Goal: Information Seeking & Learning: Learn about a topic

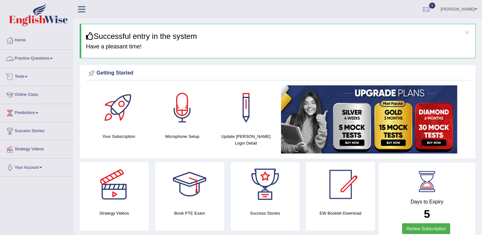
click at [33, 60] on link "Practice Questions" at bounding box center [36, 58] width 73 height 16
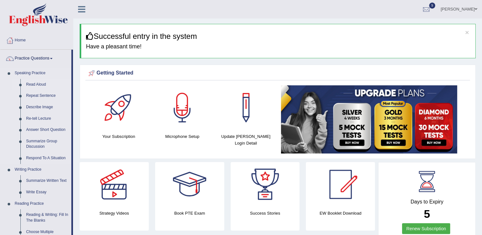
click at [33, 84] on link "Read Aloud" at bounding box center [47, 84] width 48 height 11
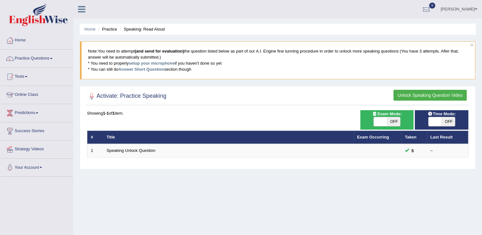
click at [14, 40] on div at bounding box center [10, 41] width 10 height 10
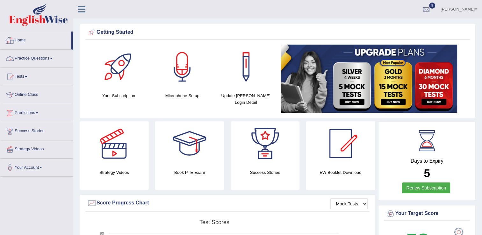
click at [25, 59] on link "Practice Questions" at bounding box center [36, 58] width 73 height 16
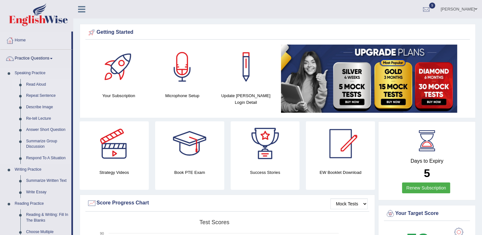
click at [32, 86] on link "Read Aloud" at bounding box center [47, 84] width 48 height 11
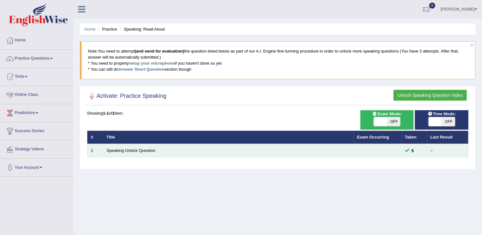
click at [110, 152] on link "Speaking Unlock Question" at bounding box center [131, 150] width 49 height 5
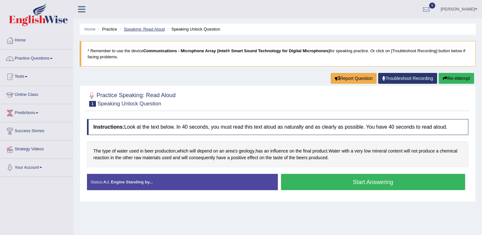
click at [137, 28] on link "Speaking: Read Aloud" at bounding box center [144, 29] width 41 height 5
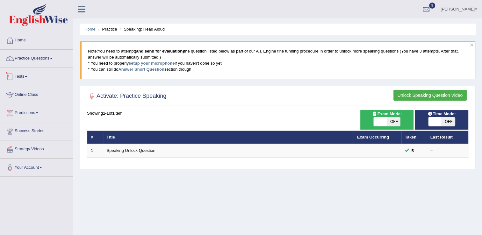
click at [26, 77] on link "Tests" at bounding box center [36, 76] width 73 height 16
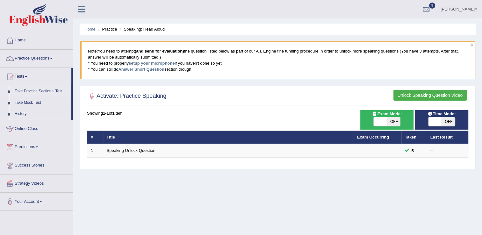
click at [46, 92] on link "Take Practice Sectional Test" at bounding box center [42, 91] width 60 height 11
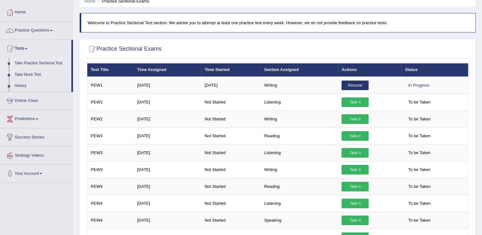
scroll to position [13, 0]
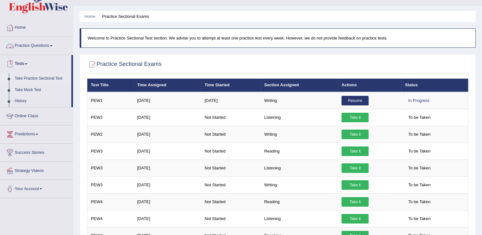
click at [53, 47] on link "Practice Questions" at bounding box center [36, 45] width 73 height 16
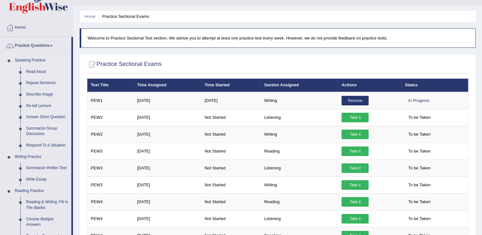
click at [38, 133] on link "Summarize Group Discussion" at bounding box center [47, 131] width 48 height 17
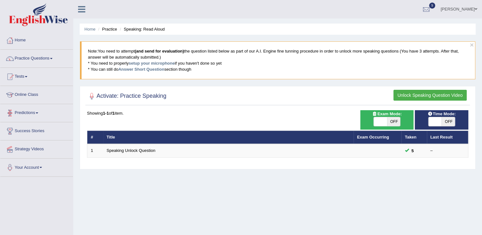
click at [107, 29] on li "Practice" at bounding box center [107, 29] width 20 height 6
click at [113, 31] on li "Practice" at bounding box center [107, 29] width 20 height 6
click at [133, 29] on li "Speaking: Read Aloud" at bounding box center [141, 29] width 47 height 6
click at [421, 95] on button "Unlock Speaking Question Video" at bounding box center [430, 95] width 73 height 11
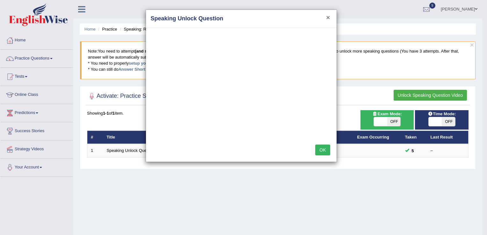
click at [330, 19] on button "×" at bounding box center [328, 17] width 4 height 7
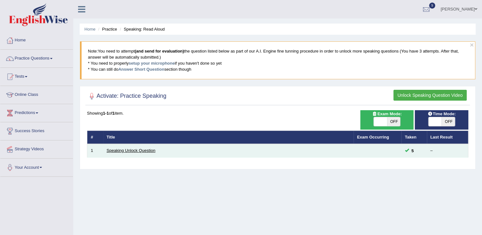
click at [143, 150] on link "Speaking Unlock Question" at bounding box center [131, 150] width 49 height 5
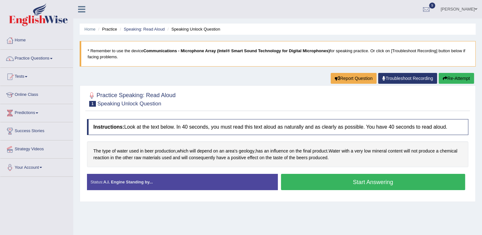
click at [307, 177] on button "Start Answering" at bounding box center [373, 182] width 185 height 16
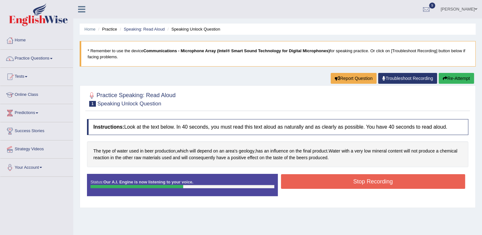
click at [307, 177] on button "Stop Recording" at bounding box center [373, 181] width 185 height 15
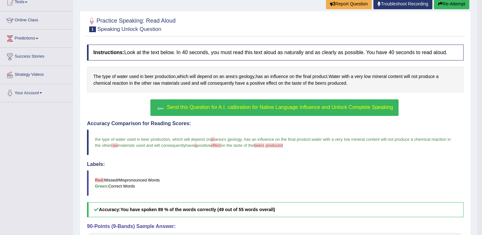
scroll to position [77, 0]
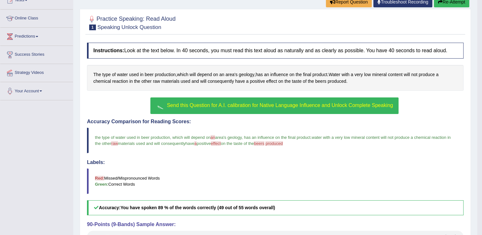
click at [279, 107] on span "Send this Question for A.I. calibration for Native Language Influence and Unloc…" at bounding box center [280, 105] width 226 height 5
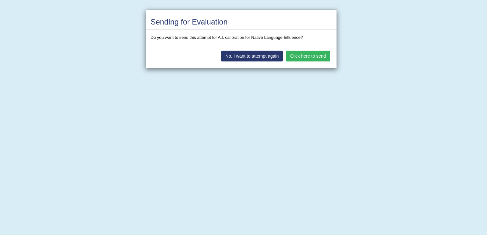
click at [301, 55] on button "Click here to send" at bounding box center [308, 56] width 44 height 11
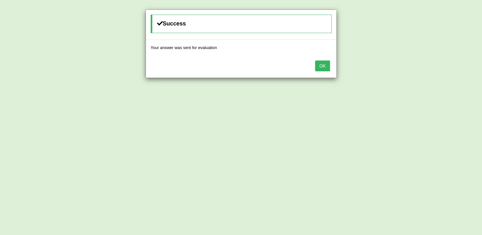
click at [320, 67] on button "OK" at bounding box center [322, 66] width 15 height 11
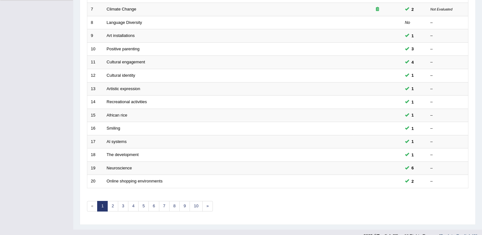
scroll to position [185, 0]
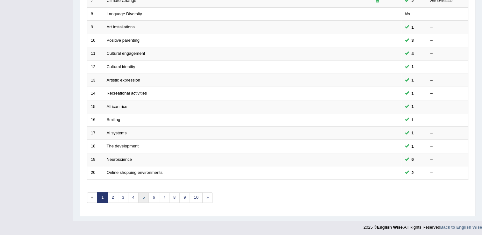
click at [143, 200] on link "5" at bounding box center [143, 198] width 11 height 11
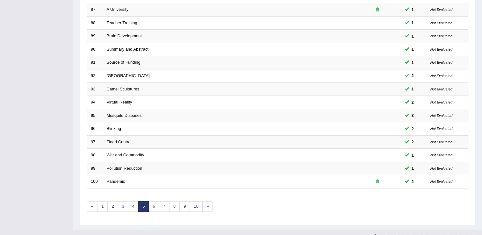
scroll to position [185, 0]
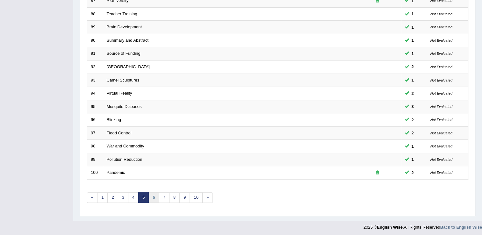
click at [152, 198] on link "6" at bounding box center [154, 198] width 11 height 11
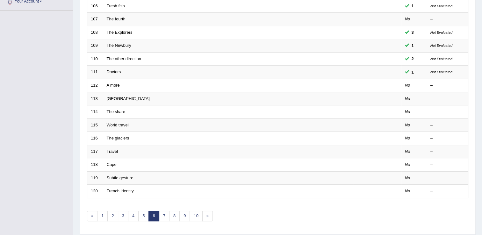
scroll to position [185, 0]
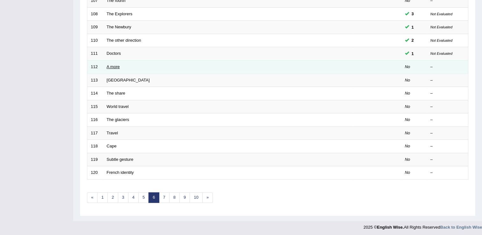
click at [111, 65] on link "A more" at bounding box center [113, 66] width 13 height 5
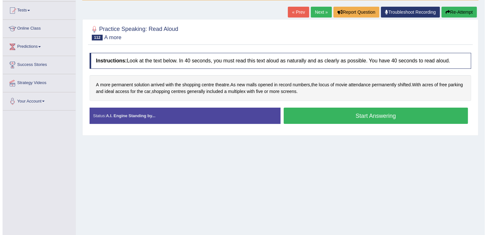
scroll to position [77, 0]
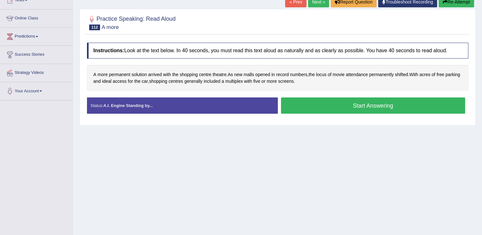
click at [321, 106] on button "Start Answering" at bounding box center [373, 106] width 185 height 16
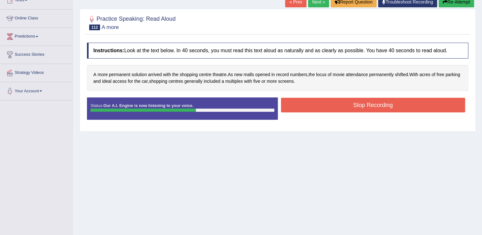
click at [321, 106] on button "Stop Recording" at bounding box center [373, 105] width 185 height 15
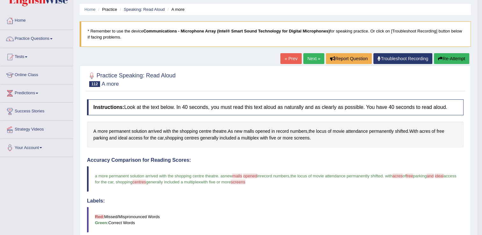
scroll to position [0, 0]
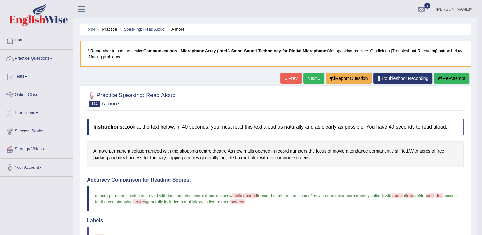
click at [440, 79] on icon "button" at bounding box center [440, 78] width 4 height 4
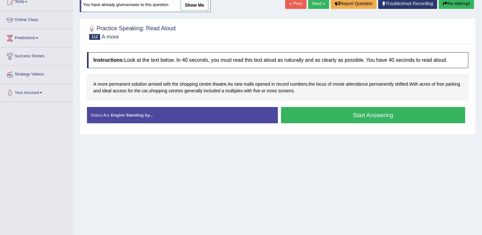
scroll to position [89, 0]
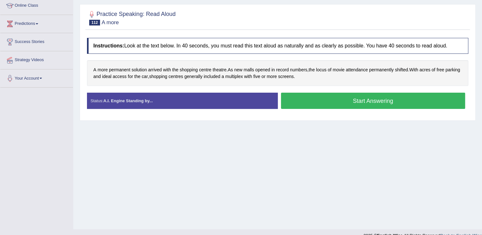
click at [359, 100] on button "Start Answering" at bounding box center [373, 101] width 185 height 16
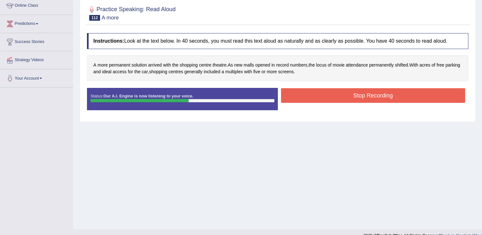
click at [359, 100] on button "Stop Recording" at bounding box center [373, 95] width 185 height 15
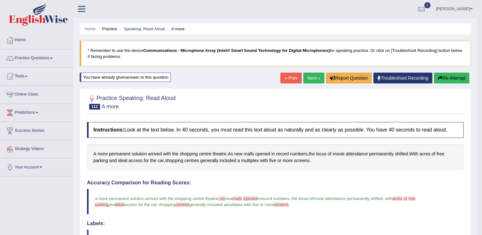
scroll to position [0, 0]
click at [442, 79] on button "Re-Attempt" at bounding box center [451, 78] width 35 height 11
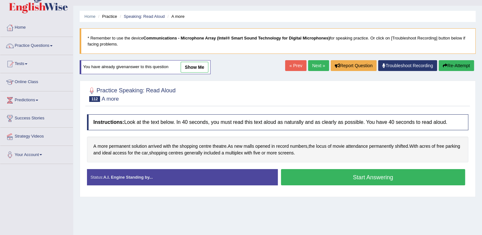
scroll to position [38, 0]
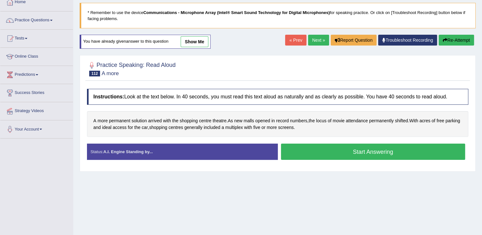
click at [373, 153] on button "Start Answering" at bounding box center [373, 152] width 185 height 16
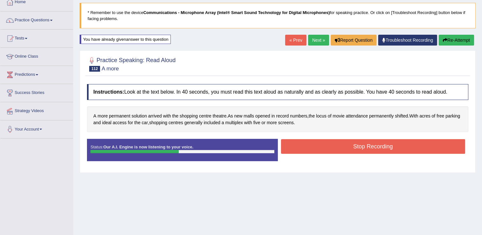
click at [373, 142] on button "Stop Recording" at bounding box center [373, 146] width 185 height 15
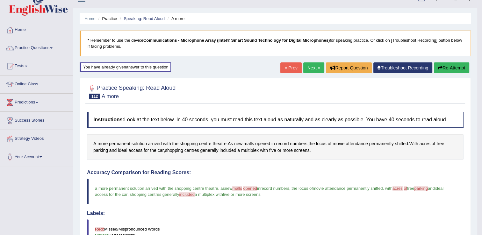
scroll to position [0, 0]
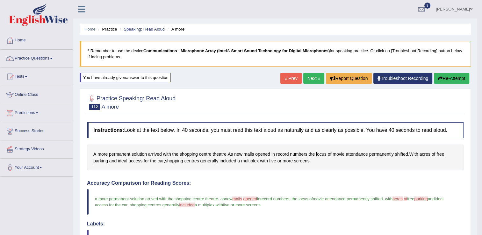
click at [311, 79] on link "Next »" at bounding box center [314, 78] width 21 height 11
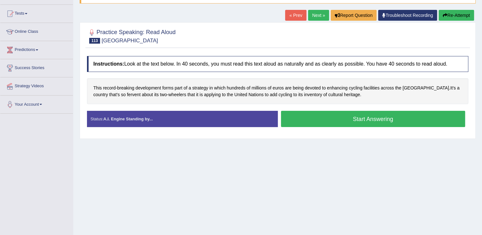
scroll to position [64, 0]
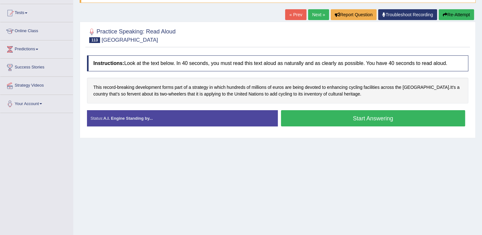
click at [329, 115] on button "Start Answering" at bounding box center [373, 118] width 185 height 16
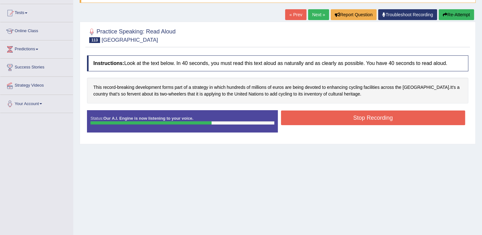
click at [329, 115] on button "Stop Recording" at bounding box center [373, 118] width 185 height 15
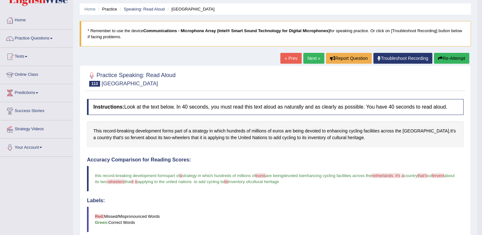
scroll to position [8, 0]
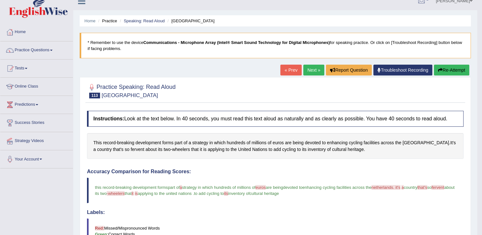
click at [446, 70] on button "Re-Attempt" at bounding box center [451, 70] width 35 height 11
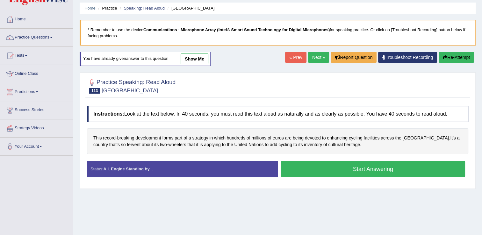
scroll to position [47, 0]
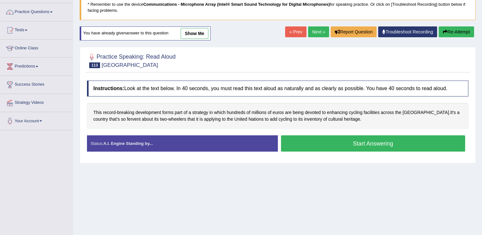
click at [363, 142] on button "Start Answering" at bounding box center [373, 144] width 185 height 16
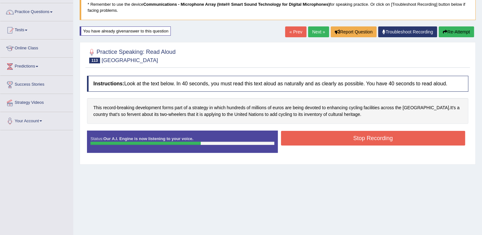
click at [363, 142] on button "Stop Recording" at bounding box center [373, 138] width 185 height 15
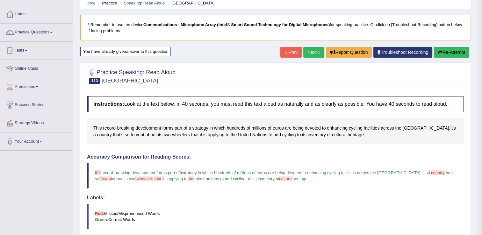
scroll to position [21, 0]
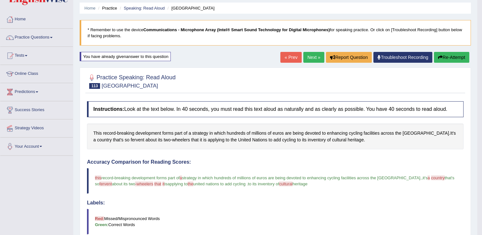
click at [441, 57] on icon "button" at bounding box center [440, 57] width 4 height 4
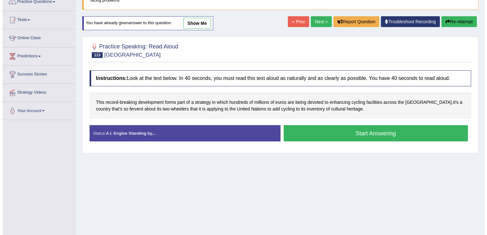
scroll to position [85, 0]
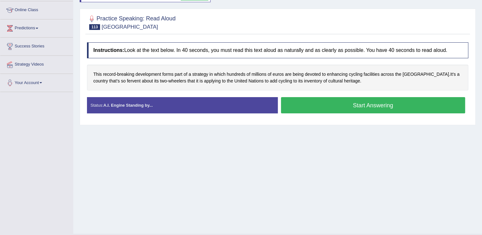
click at [368, 103] on button "Start Answering" at bounding box center [373, 105] width 185 height 16
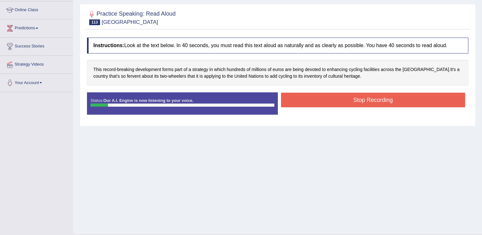
click at [368, 103] on button "Stop Recording" at bounding box center [373, 100] width 185 height 15
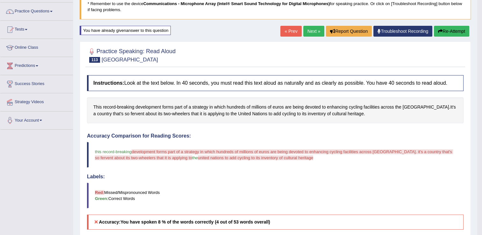
scroll to position [47, 0]
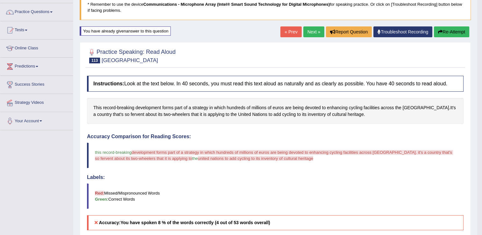
click at [445, 35] on button "Re-Attempt" at bounding box center [451, 31] width 35 height 11
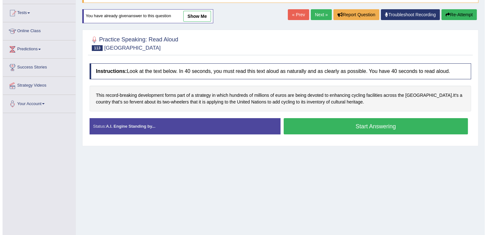
scroll to position [64, 0]
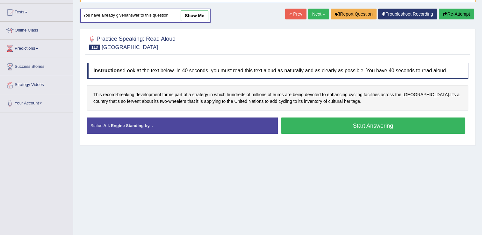
click at [377, 123] on button "Start Answering" at bounding box center [373, 126] width 185 height 16
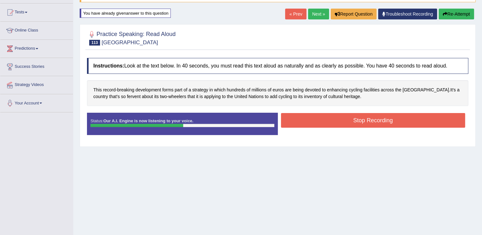
click at [377, 123] on button "Stop Recording" at bounding box center [373, 120] width 185 height 15
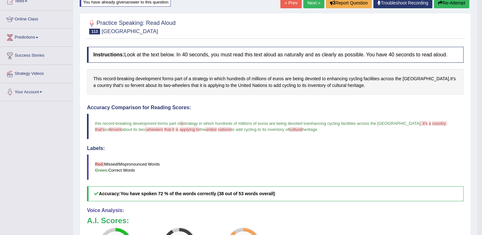
scroll to position [0, 0]
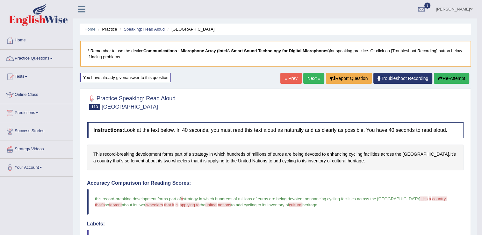
click at [317, 77] on link "Next »" at bounding box center [314, 78] width 21 height 11
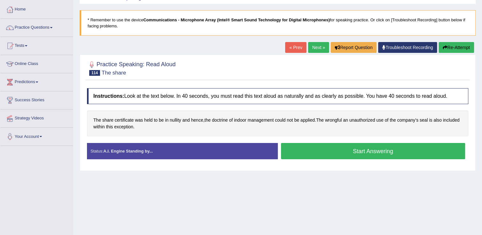
scroll to position [51, 0]
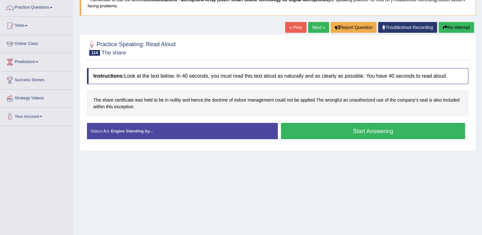
click at [345, 129] on button "Start Answering" at bounding box center [373, 131] width 185 height 16
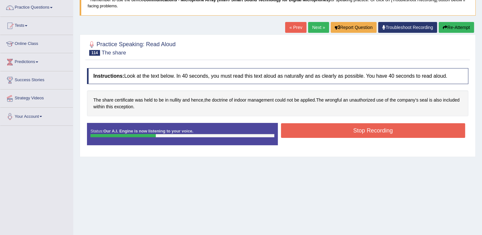
click at [345, 129] on button "Stop Recording" at bounding box center [373, 130] width 185 height 15
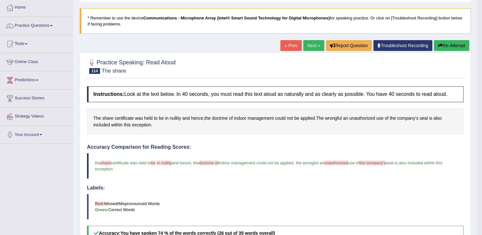
scroll to position [21, 0]
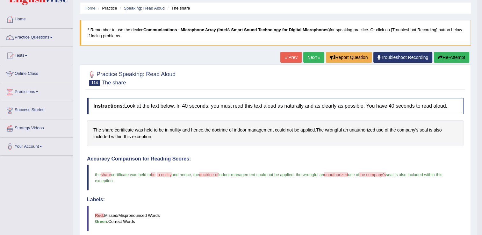
click at [439, 58] on icon "button" at bounding box center [440, 57] width 4 height 4
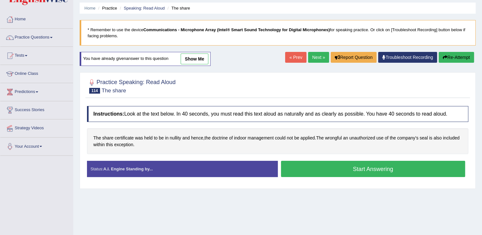
click at [356, 167] on button "Start Answering" at bounding box center [373, 169] width 185 height 16
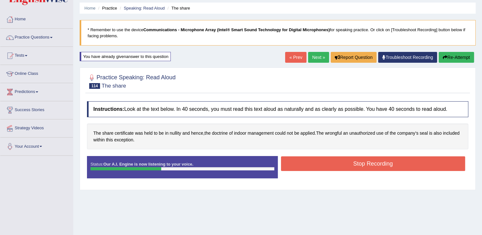
click at [356, 167] on button "Stop Recording" at bounding box center [373, 164] width 185 height 15
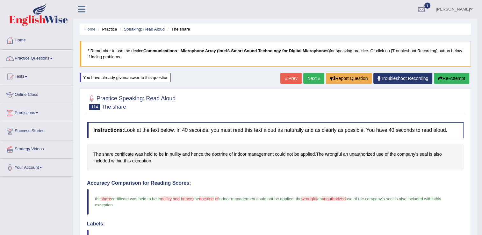
click at [314, 80] on link "Next »" at bounding box center [314, 78] width 21 height 11
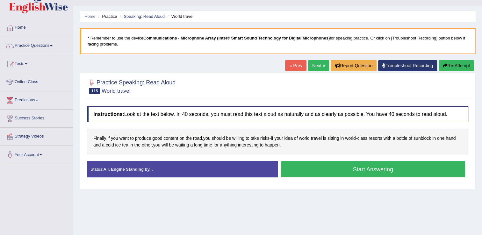
scroll to position [26, 0]
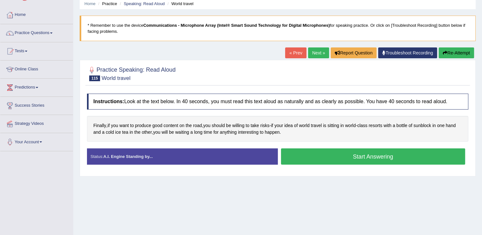
click at [310, 159] on button "Start Answering" at bounding box center [373, 157] width 185 height 16
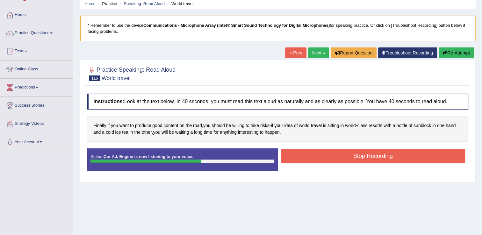
click at [310, 159] on button "Stop Recording" at bounding box center [373, 156] width 185 height 15
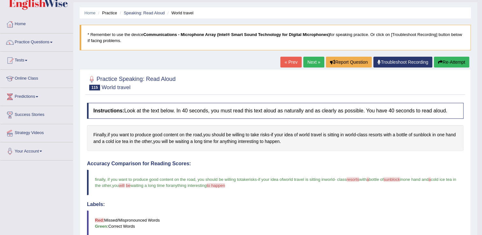
scroll to position [13, 0]
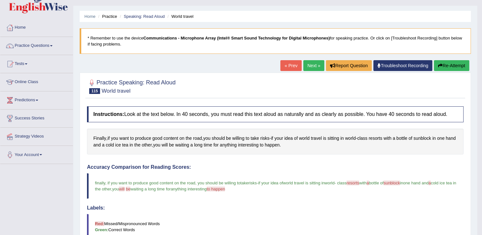
click at [311, 67] on link "Next »" at bounding box center [314, 65] width 21 height 11
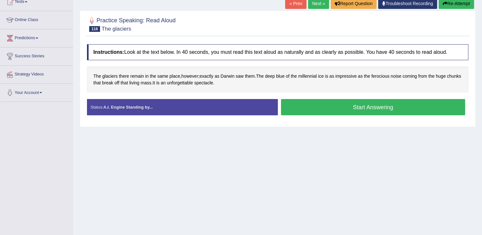
scroll to position [89, 0]
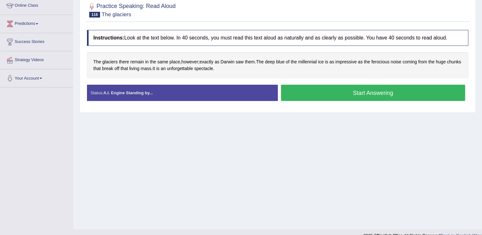
click at [328, 95] on button "Start Answering" at bounding box center [373, 93] width 185 height 16
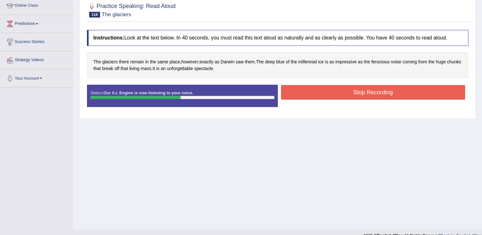
click at [328, 95] on button "Stop Recording" at bounding box center [373, 92] width 185 height 15
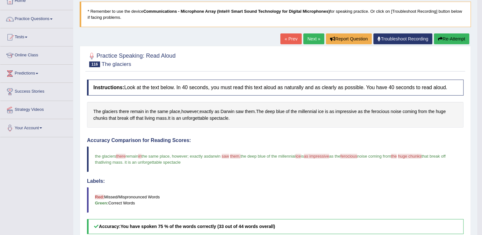
scroll to position [26, 0]
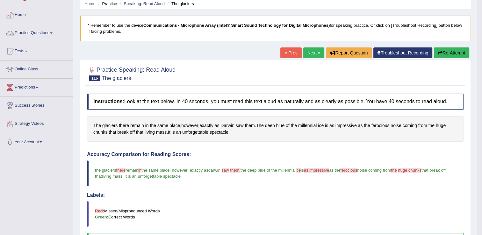
click at [34, 31] on link "Practice Questions" at bounding box center [36, 32] width 73 height 16
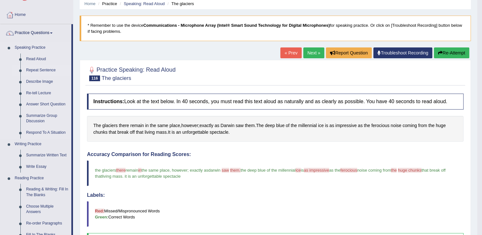
click at [39, 70] on link "Repeat Sentence" at bounding box center [47, 70] width 48 height 11
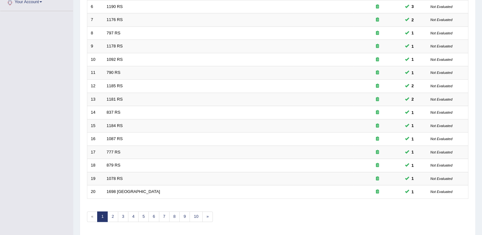
scroll to position [185, 0]
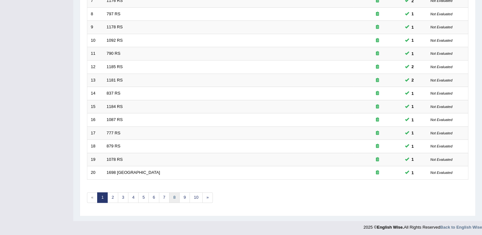
click at [170, 195] on link "8" at bounding box center [174, 198] width 11 height 11
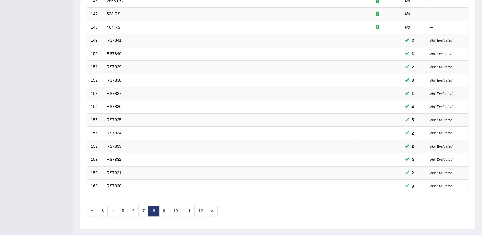
scroll to position [185, 0]
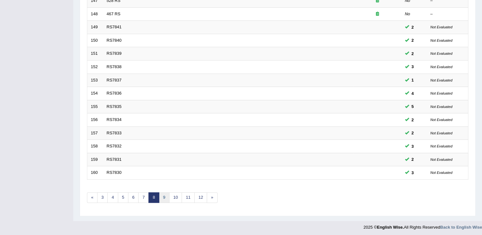
click at [162, 197] on link "9" at bounding box center [164, 198] width 11 height 11
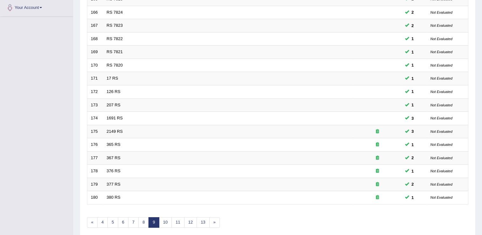
scroll to position [185, 0]
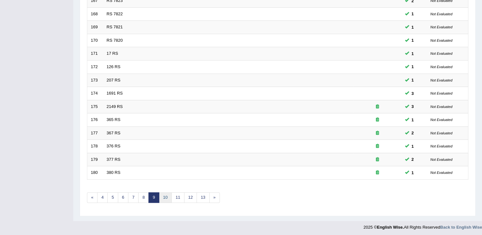
click at [162, 197] on link "10" at bounding box center [165, 198] width 13 height 11
drag, startPoint x: 0, startPoint y: 0, endPoint x: 162, endPoint y: 197, distance: 255.1
click at [162, 197] on link "10" at bounding box center [165, 198] width 13 height 11
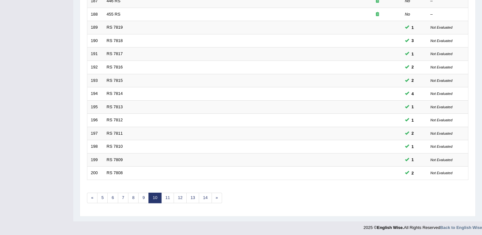
scroll to position [185, 0]
click at [165, 197] on link "11" at bounding box center [167, 198] width 13 height 11
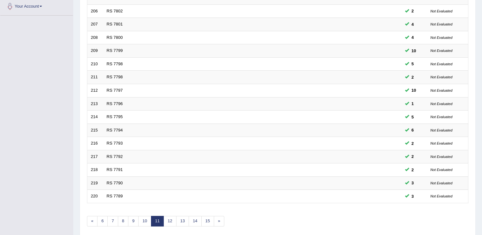
scroll to position [185, 0]
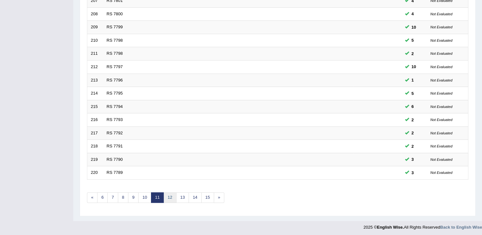
click at [173, 198] on link "12" at bounding box center [170, 198] width 13 height 11
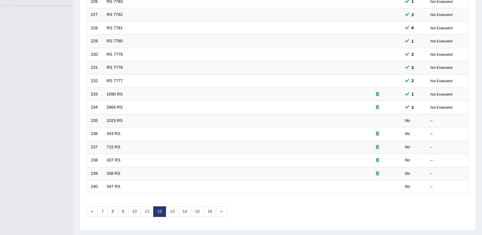
scroll to position [185, 0]
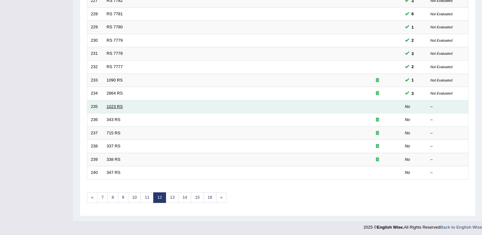
click at [108, 107] on link "1023 RS" at bounding box center [115, 106] width 16 height 5
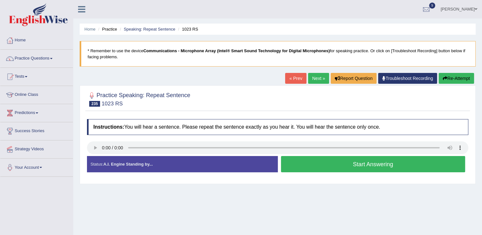
click at [386, 166] on button "Start Answering" at bounding box center [373, 164] width 185 height 16
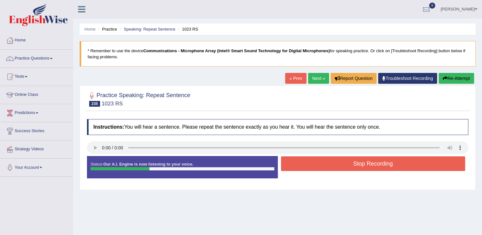
click at [386, 166] on button "Stop Recording" at bounding box center [373, 164] width 185 height 15
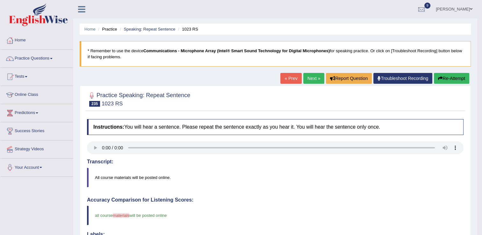
click at [117, 32] on li "Practice" at bounding box center [107, 29] width 20 height 6
click at [114, 30] on li "Practice" at bounding box center [107, 29] width 20 height 6
click at [86, 26] on li "Home" at bounding box center [90, 29] width 11 height 6
click at [87, 29] on link "Home" at bounding box center [90, 29] width 11 height 5
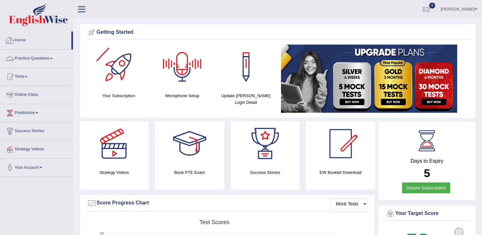
click at [40, 59] on link "Practice Questions" at bounding box center [36, 58] width 73 height 16
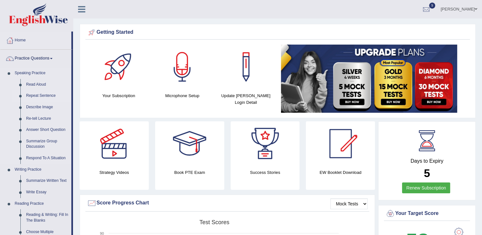
click at [33, 97] on link "Repeat Sentence" at bounding box center [47, 95] width 48 height 11
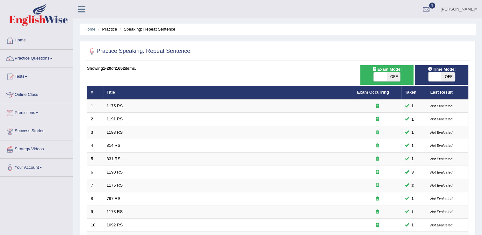
click at [444, 77] on span "OFF" at bounding box center [448, 76] width 13 height 9
checkbox input "true"
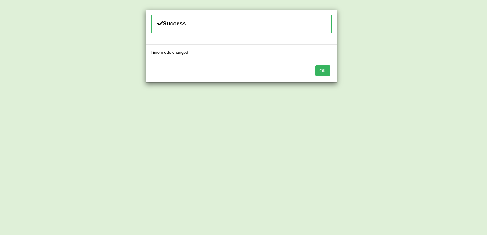
click at [327, 71] on button "OK" at bounding box center [322, 70] width 15 height 11
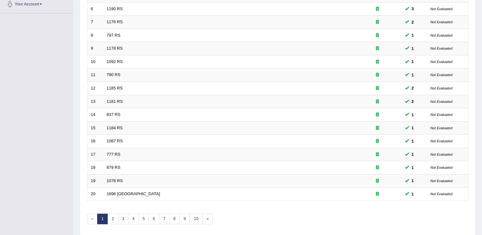
scroll to position [185, 0]
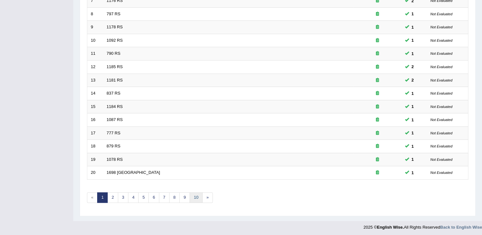
click at [194, 200] on link "10" at bounding box center [196, 198] width 13 height 11
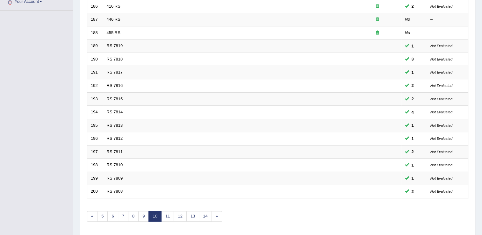
scroll to position [185, 0]
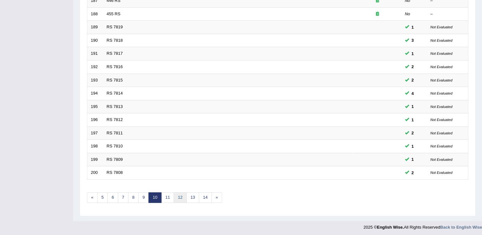
click at [179, 196] on link "12" at bounding box center [180, 198] width 13 height 11
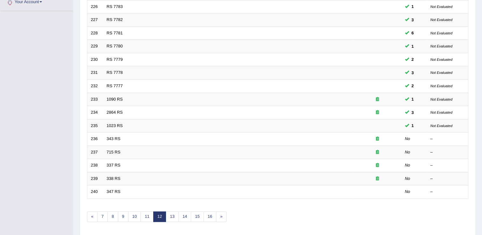
scroll to position [185, 0]
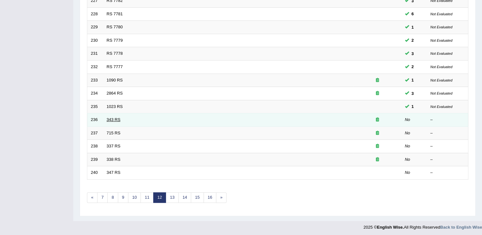
click at [107, 117] on link "343 RS" at bounding box center [114, 119] width 14 height 5
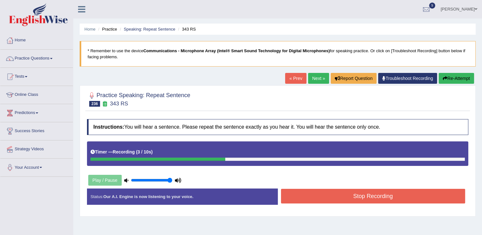
click at [348, 201] on button "Stop Recording" at bounding box center [373, 196] width 185 height 15
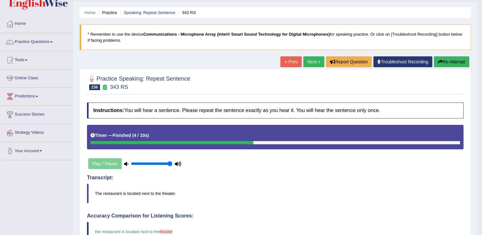
scroll to position [13, 0]
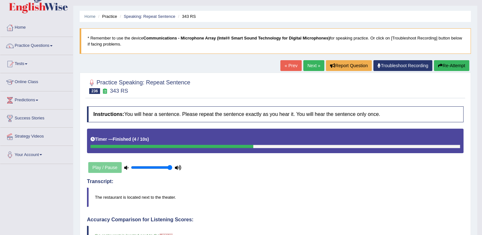
click at [314, 65] on link "Next »" at bounding box center [314, 65] width 21 height 11
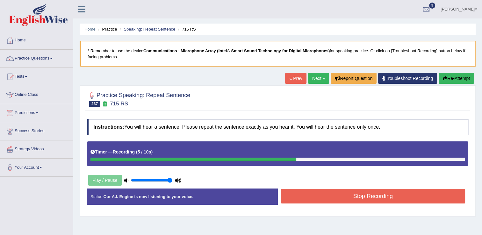
click at [341, 197] on button "Stop Recording" at bounding box center [373, 196] width 185 height 15
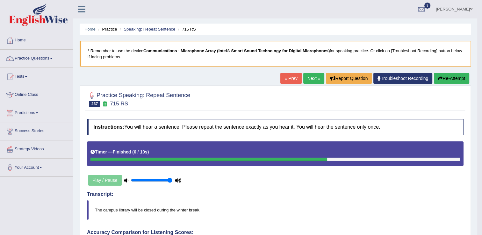
click at [311, 72] on div "Home Practice Speaking: Repeat Sentence 715 RS * Remember to use the device Com…" at bounding box center [275, 224] width 404 height 448
click at [313, 80] on link "Next »" at bounding box center [314, 78] width 21 height 11
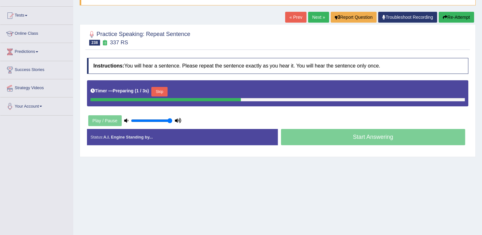
scroll to position [64, 0]
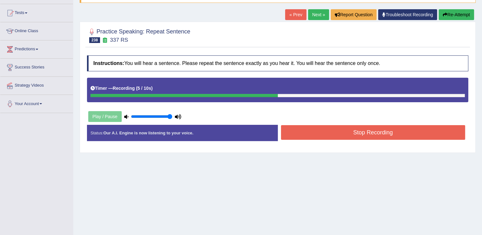
click at [337, 133] on button "Stop Recording" at bounding box center [373, 132] width 185 height 15
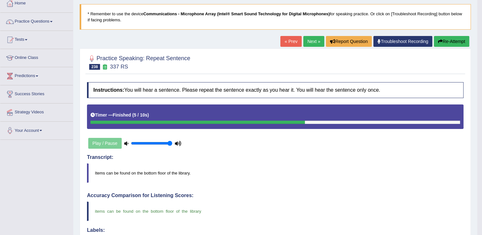
scroll to position [26, 0]
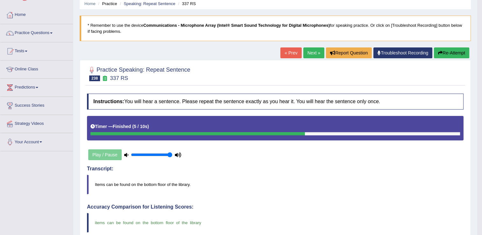
click at [309, 57] on link "Next »" at bounding box center [314, 53] width 21 height 11
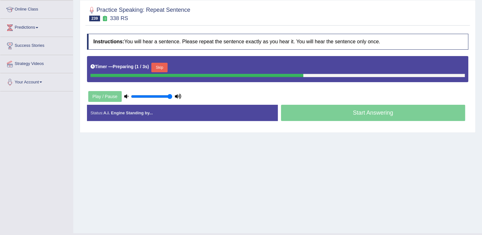
scroll to position [89, 0]
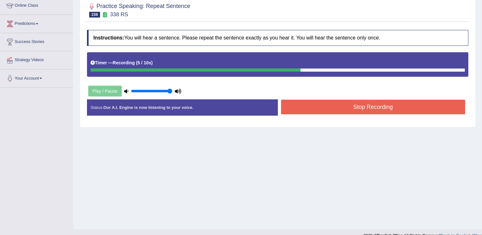
click at [325, 108] on button "Stop Recording" at bounding box center [373, 107] width 185 height 15
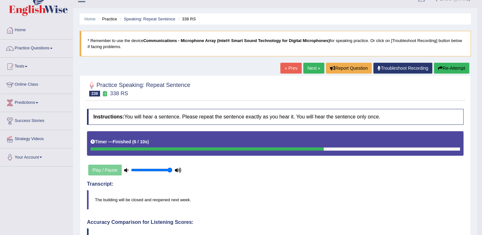
scroll to position [0, 0]
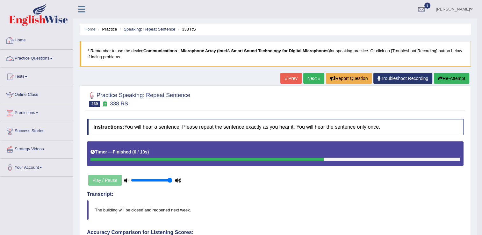
click at [43, 54] on link "Practice Questions" at bounding box center [36, 58] width 73 height 16
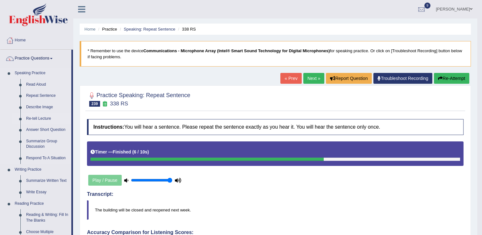
click at [35, 119] on link "Re-tell Lecture" at bounding box center [47, 118] width 48 height 11
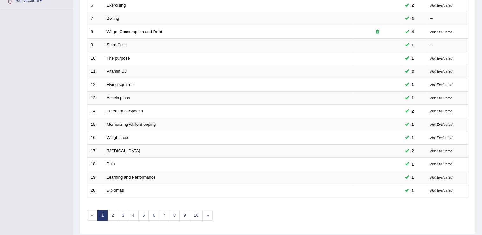
scroll to position [185, 0]
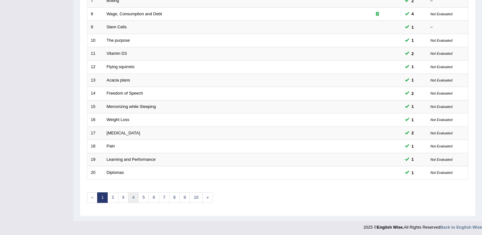
click at [133, 199] on link "4" at bounding box center [133, 198] width 11 height 11
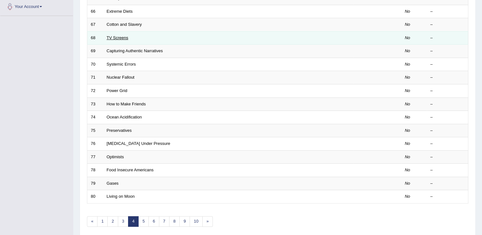
scroll to position [185, 0]
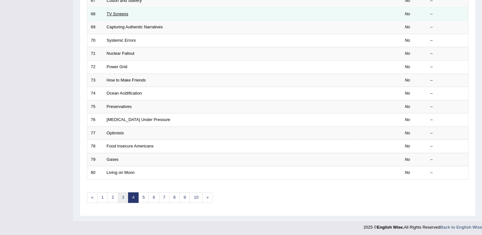
click at [123, 200] on link "3" at bounding box center [123, 198] width 11 height 11
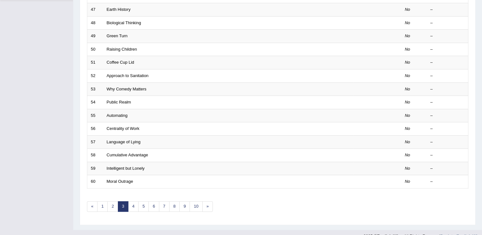
scroll to position [185, 0]
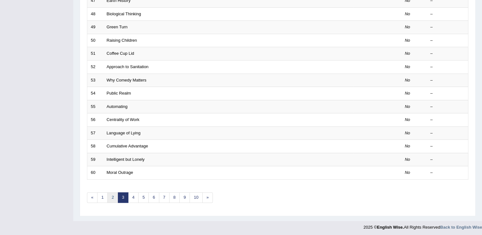
click at [113, 197] on link "2" at bounding box center [112, 198] width 11 height 11
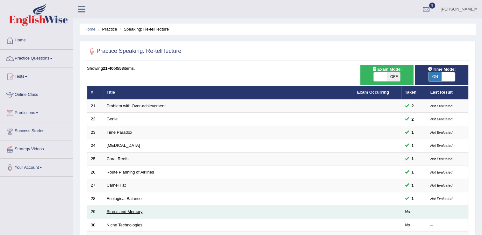
click at [121, 210] on link "Stress and Memory" at bounding box center [125, 212] width 36 height 5
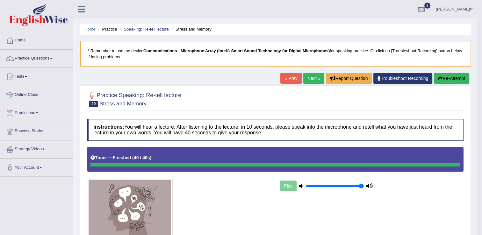
click at [313, 77] on link "Next »" at bounding box center [314, 78] width 21 height 11
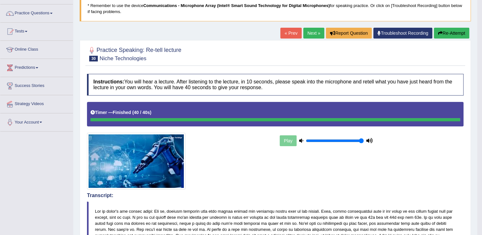
scroll to position [38, 0]
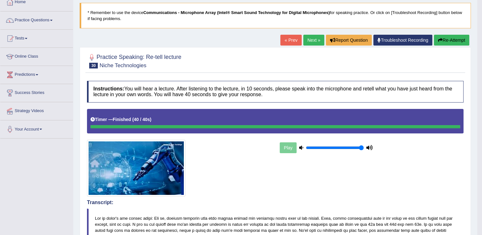
click at [312, 38] on link "Next »" at bounding box center [314, 40] width 21 height 11
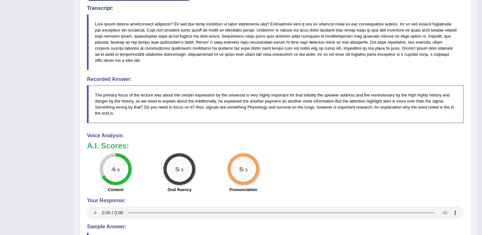
scroll to position [225, 0]
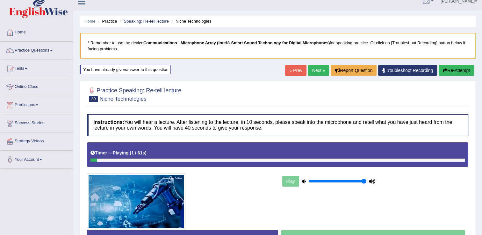
scroll to position [5, 0]
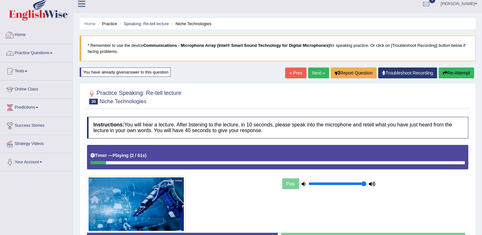
click at [29, 53] on link "Practice Questions" at bounding box center [36, 52] width 73 height 16
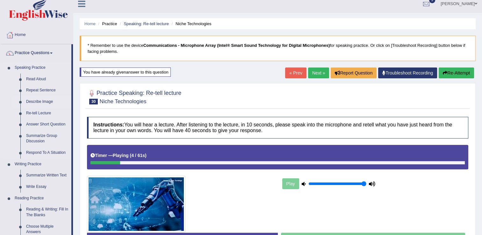
click at [37, 101] on link "Describe Image" at bounding box center [47, 101] width 48 height 11
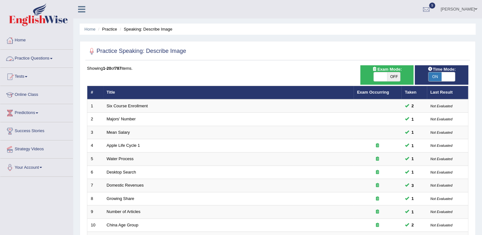
click at [49, 58] on link "Practice Questions" at bounding box center [36, 58] width 73 height 16
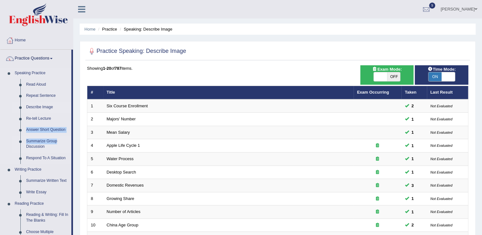
drag, startPoint x: 72, startPoint y: 114, endPoint x: 61, endPoint y: 143, distance: 31.4
click at [61, 143] on li "Practice Questions Speaking Practice Read Aloud Repeat Sentence Describe Image …" at bounding box center [36, 229] width 73 height 359
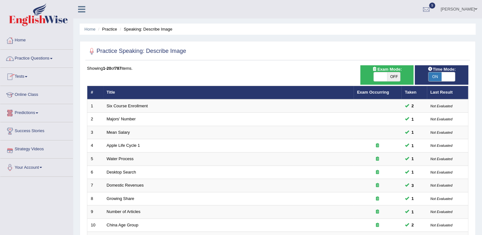
drag, startPoint x: 61, startPoint y: 143, endPoint x: 48, endPoint y: 57, distance: 87.7
click at [48, 57] on link "Practice Questions" at bounding box center [36, 58] width 73 height 16
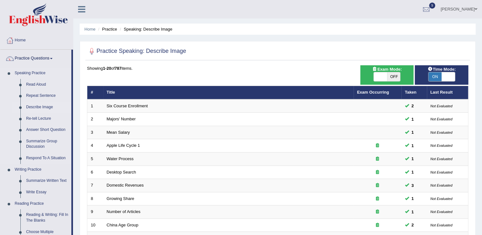
click at [7, 122] on li "Speaking Practice Read Aloud Repeat Sentence Describe Image Re-tell Lecture Ans…" at bounding box center [35, 116] width 71 height 97
click at [36, 157] on link "Respond To A Situation" at bounding box center [47, 158] width 48 height 11
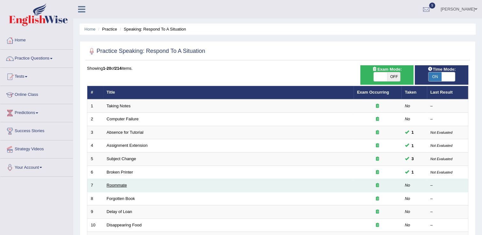
click at [117, 183] on link "Roommate" at bounding box center [117, 185] width 20 height 5
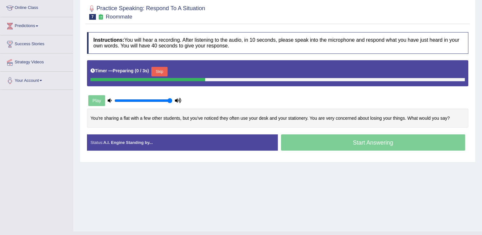
scroll to position [99, 0]
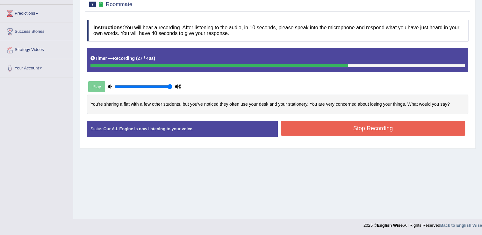
click at [338, 123] on button "Stop Recording" at bounding box center [373, 128] width 185 height 15
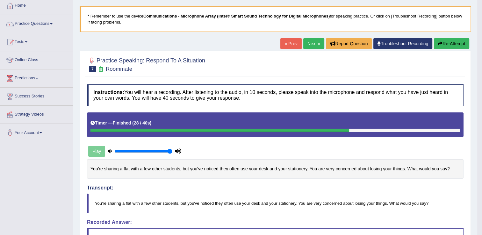
scroll to position [36, 0]
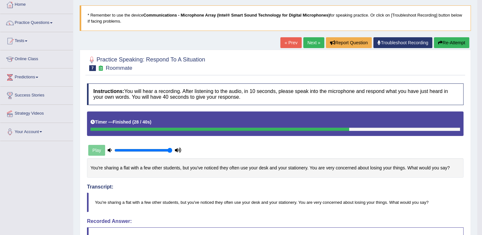
click at [447, 39] on button "Re-Attempt" at bounding box center [451, 42] width 35 height 11
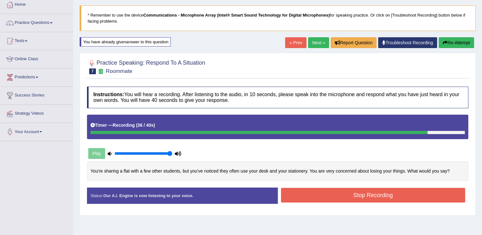
click at [317, 200] on button "Stop Recording" at bounding box center [373, 195] width 185 height 15
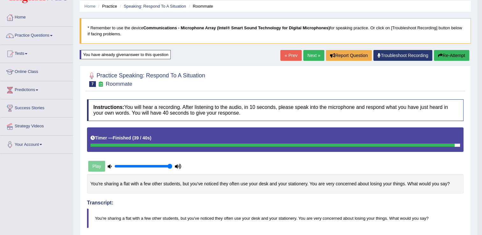
scroll to position [11, 0]
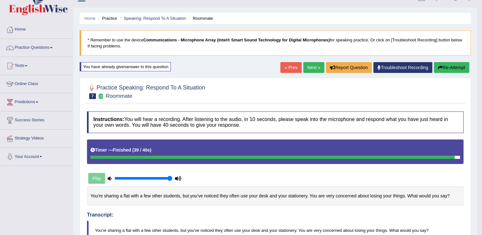
click at [440, 69] on icon "button" at bounding box center [440, 67] width 4 height 4
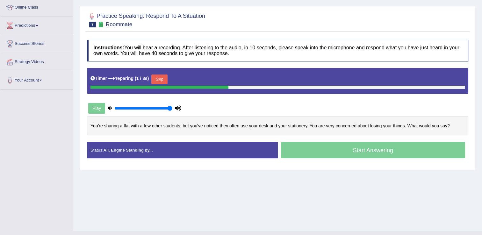
scroll to position [99, 0]
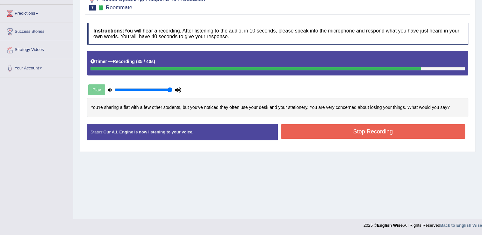
click at [412, 126] on button "Stop Recording" at bounding box center [373, 131] width 185 height 15
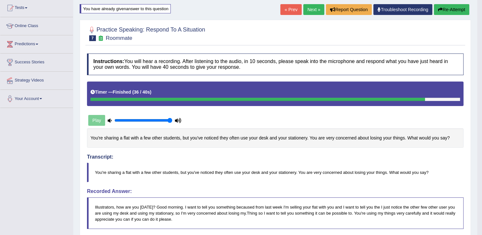
scroll to position [0, 0]
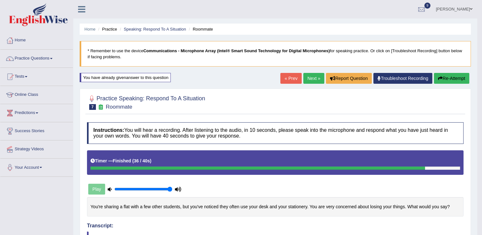
click at [315, 76] on link "Next »" at bounding box center [314, 78] width 21 height 11
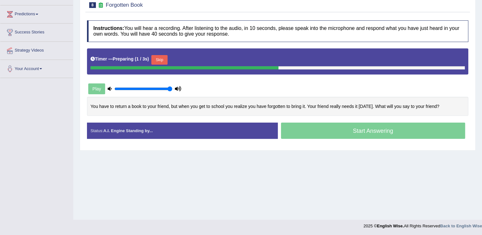
scroll to position [99, 0]
